Goal: Information Seeking & Learning: Learn about a topic

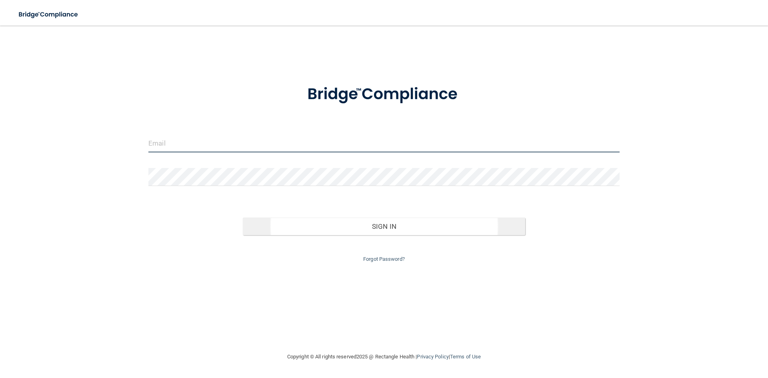
type input "[EMAIL_ADDRESS][DOMAIN_NAME]"
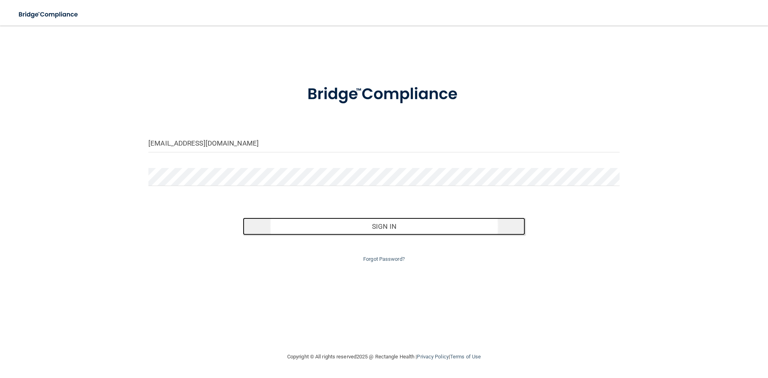
click at [381, 225] on button "Sign In" at bounding box center [384, 227] width 283 height 18
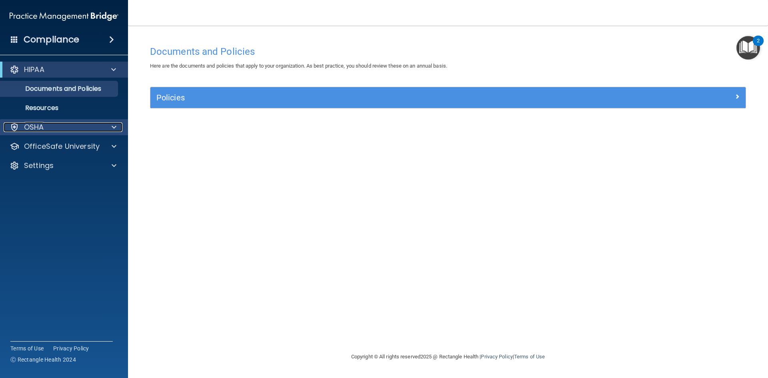
click at [43, 124] on p "OSHA" at bounding box center [34, 127] width 20 height 10
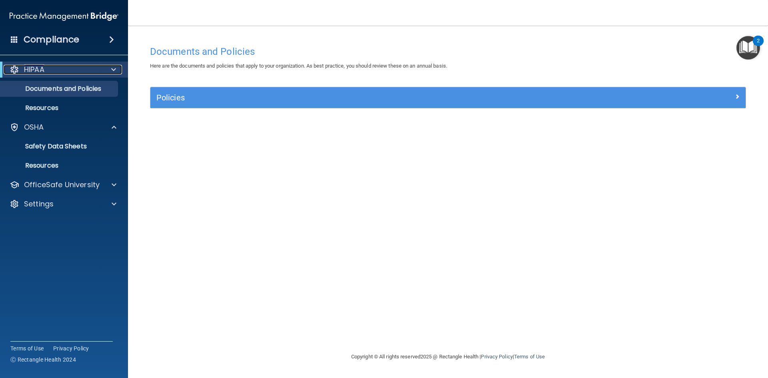
click at [39, 72] on p "HIPAA" at bounding box center [34, 70] width 20 height 10
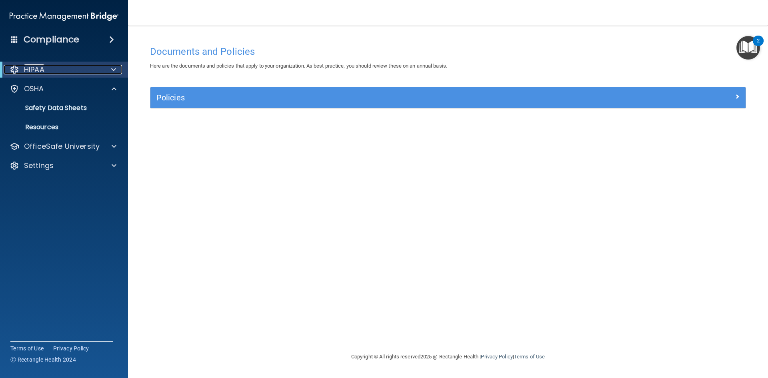
click at [38, 67] on p "HIPAA" at bounding box center [34, 70] width 20 height 10
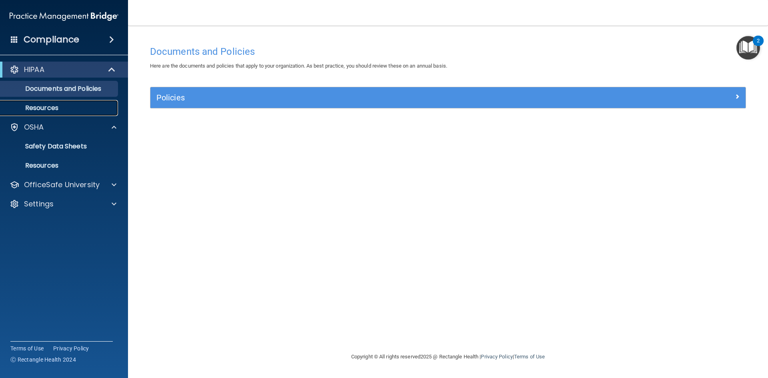
click at [39, 107] on p "Resources" at bounding box center [59, 108] width 109 height 8
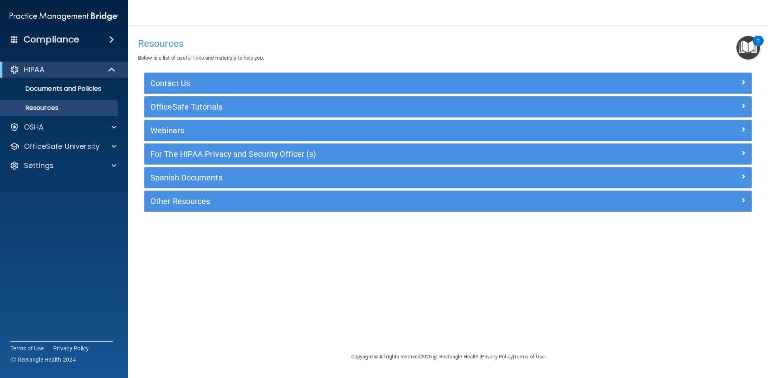
click at [217, 260] on div "Resources Below is a list of useful links and materials to help you. Contact Us…" at bounding box center [448, 189] width 608 height 310
click at [45, 111] on p "Resources" at bounding box center [59, 108] width 109 height 8
click at [48, 91] on p "Documents and Policies" at bounding box center [59, 89] width 109 height 8
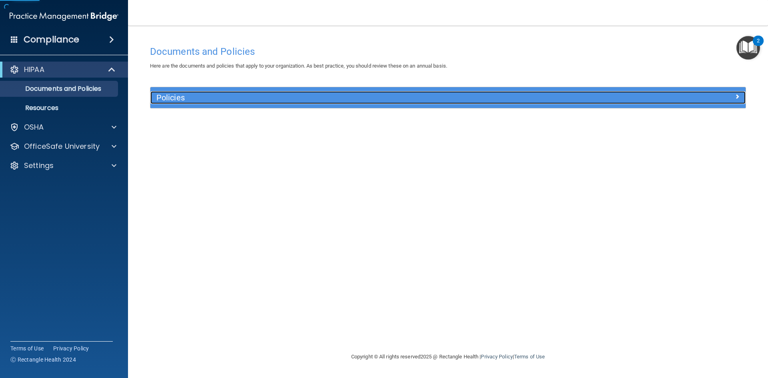
click at [163, 99] on h5 "Policies" at bounding box center [373, 97] width 434 height 9
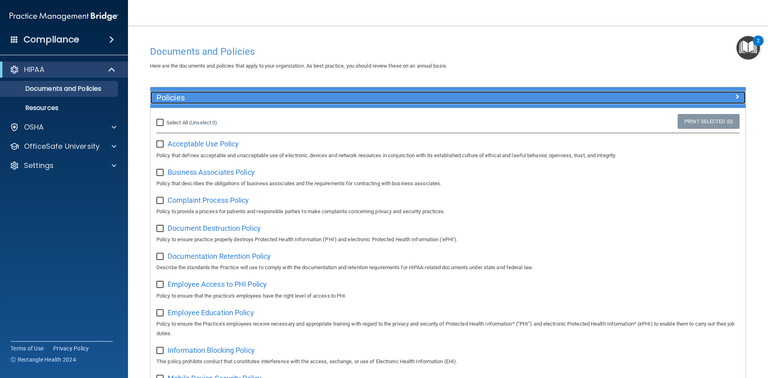
click at [163, 99] on h5 "Policies" at bounding box center [373, 97] width 434 height 9
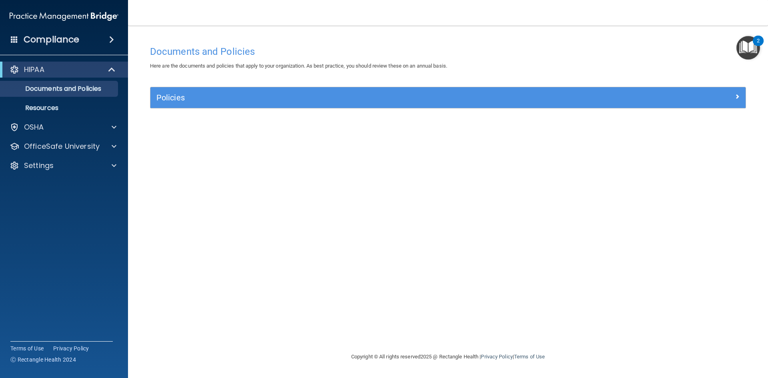
click at [110, 35] on span at bounding box center [111, 40] width 5 height 10
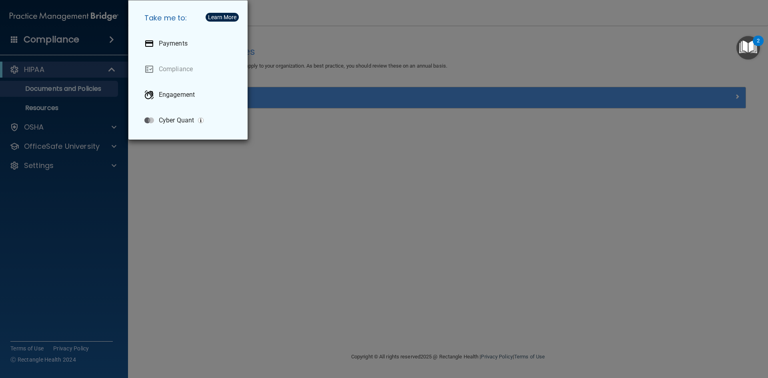
click at [329, 211] on div "Take me to: Payments Compliance Engagement Cyber Quant" at bounding box center [384, 189] width 768 height 378
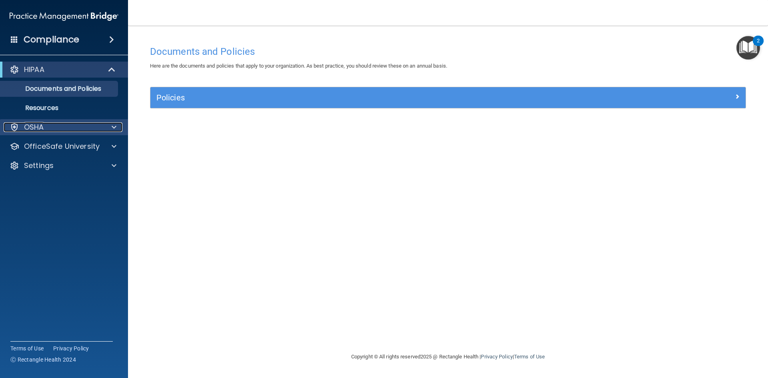
click at [36, 124] on p "OSHA" at bounding box center [34, 127] width 20 height 10
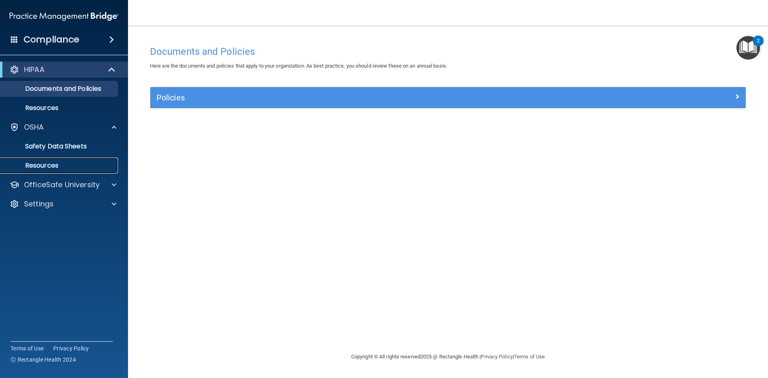
click at [46, 166] on p "Resources" at bounding box center [59, 166] width 109 height 8
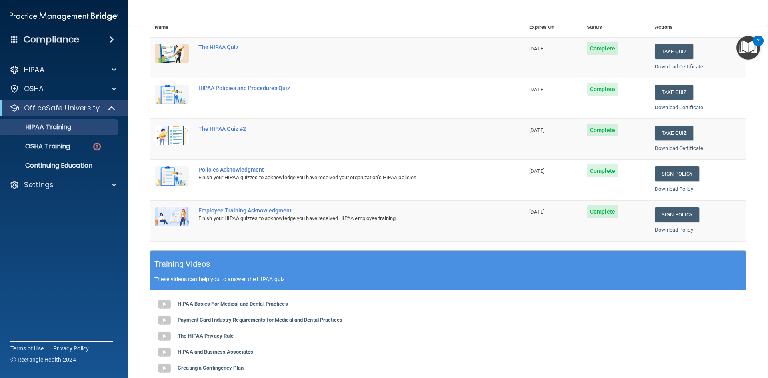
scroll to position [24, 0]
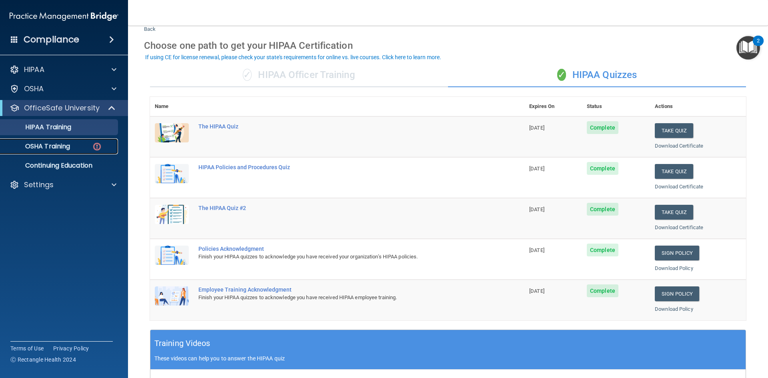
click at [69, 142] on p "OSHA Training" at bounding box center [37, 146] width 65 height 8
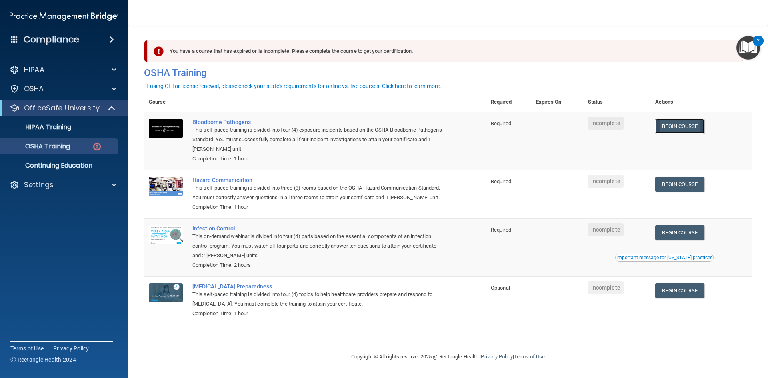
click at [685, 125] on link "Begin Course" at bounding box center [679, 126] width 49 height 15
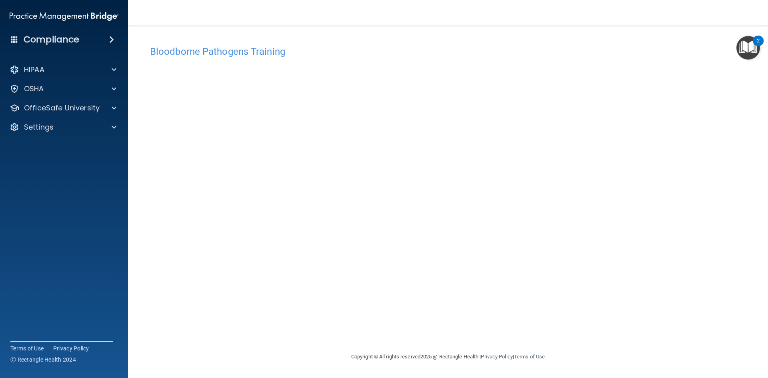
click at [547, 339] on div "Bloodborne Pathogens Training This course doesn’t expire until . Are you sure y…" at bounding box center [448, 197] width 608 height 310
click at [575, 364] on div "Copyright © All rights reserved 2025 @ Rectangle Health | Privacy Policy | Term…" at bounding box center [448, 357] width 292 height 26
click at [492, 334] on div "Bloodborne Pathogens Training This course doesn’t expire until . Are you sure y…" at bounding box center [448, 197] width 608 height 310
